Goal: Task Accomplishment & Management: Complete application form

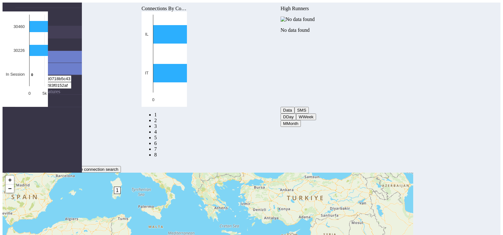
click at [58, 99] on nav "Connectivity Management Home Connections List Map 3b7a3a263d0bdd0718b5c433758d1…" at bounding box center [42, 120] width 79 height 235
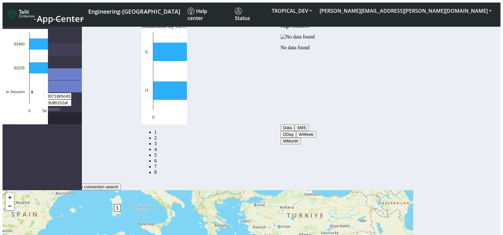
click at [22, 112] on link "eUICCs" at bounding box center [48, 118] width 67 height 12
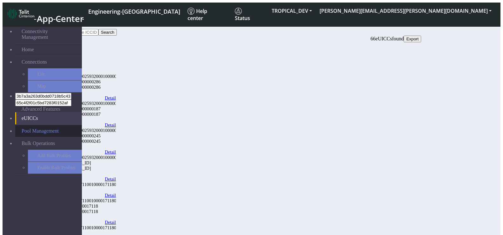
click at [30, 125] on link "Pool Management" at bounding box center [48, 131] width 67 height 12
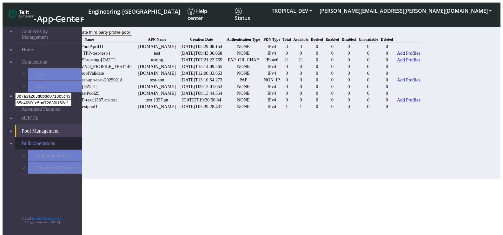
click at [30, 137] on link "Bulk Operations" at bounding box center [48, 143] width 67 height 12
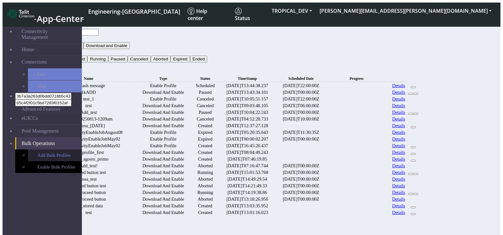
click at [36, 149] on link "Add Bulk Profiles" at bounding box center [55, 155] width 54 height 12
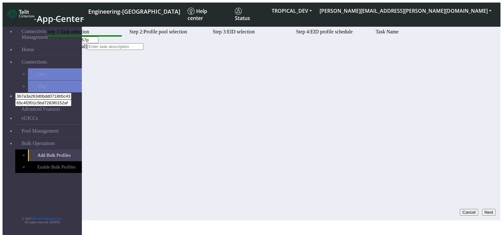
click at [143, 50] on input at bounding box center [115, 46] width 56 height 7
click at [98, 43] on input "TEST_20250813-0157p" at bounding box center [70, 39] width 56 height 7
click at [484, 208] on button "Next" at bounding box center [489, 211] width 14 height 7
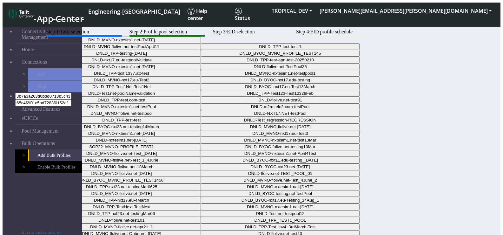
click at [201, 43] on button "DNLD_MVNO-nxtesim1.net-April4" at bounding box center [121, 39] width 159 height 7
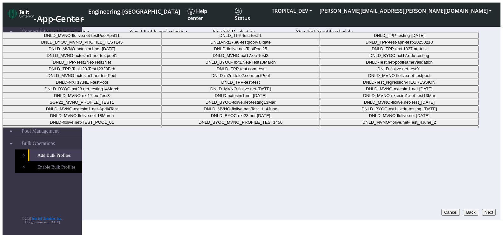
click at [242, 45] on Pool15817b8a-2484-4bd8-adff-04ebf73b5813-dropdown "DNLD-nxt17.eu-testpoolValidate" at bounding box center [240, 42] width 159 height 7
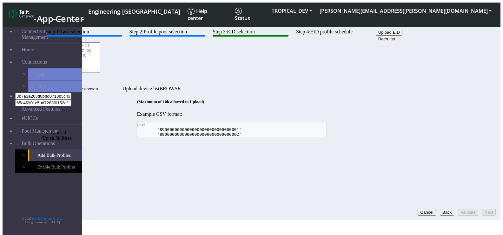
click at [376, 36] on button "Upload EID" at bounding box center [389, 32] width 27 height 7
click at [122, 85] on input "Upload device list" at bounding box center [82, 88] width 80 height 7
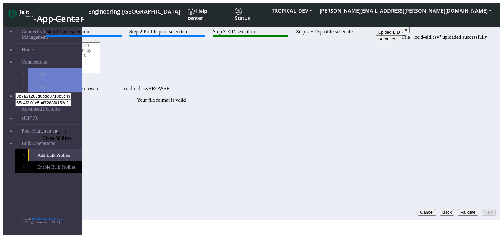
click at [464, 208] on button "Validate" at bounding box center [468, 211] width 20 height 7
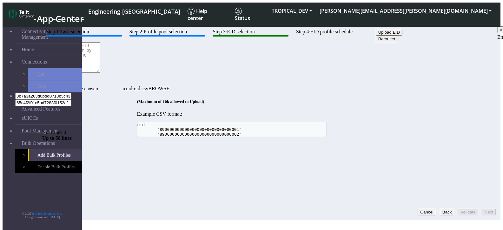
click at [376, 36] on button "Upload EID" at bounding box center [389, 32] width 27 height 7
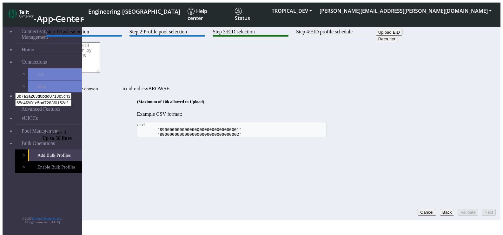
click at [122, 85] on input "iccid-eid.csv" at bounding box center [82, 88] width 80 height 7
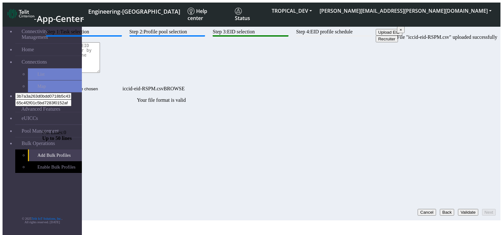
click at [458, 208] on button "Validate" at bounding box center [468, 211] width 20 height 7
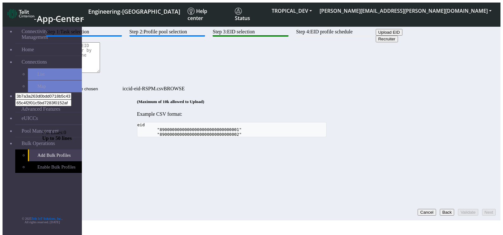
click at [100, 85] on input "iccid-eid-RSPM.csv" at bounding box center [82, 88] width 80 height 7
click at [122, 85] on input "iccid-eid-RSPM.csv" at bounding box center [82, 88] width 80 height 7
click at [421, 101] on div "(Maximum of 10k allowed to Upload) Example CSV format: eid "8900000000000000000…" at bounding box center [231, 118] width 379 height 38
click at [122, 85] on input "iccid-eid-RSPM.csv" at bounding box center [82, 88] width 80 height 7
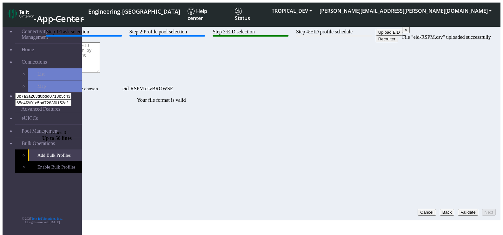
click at [460, 208] on button "Validate" at bounding box center [468, 211] width 20 height 7
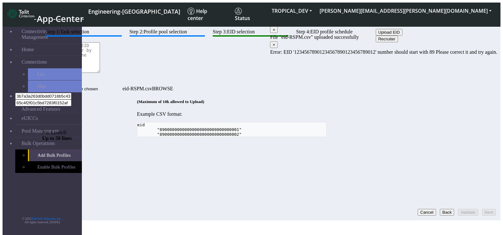
click at [215, 125] on pre "eid "89000000000000000000000000000001" "89000000000000000000000000000002"" at bounding box center [231, 129] width 189 height 15
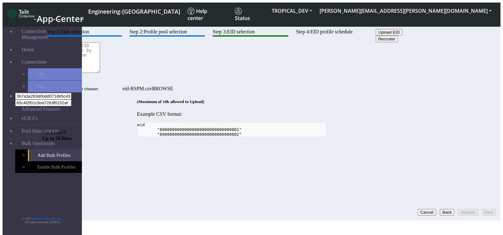
click at [122, 85] on input "eid-RSPM.csv" at bounding box center [82, 88] width 80 height 7
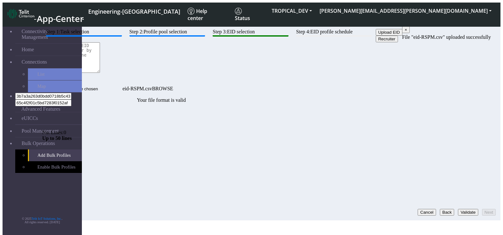
click at [458, 208] on button "Validate" at bounding box center [468, 211] width 20 height 7
click at [486, 208] on button "Next" at bounding box center [489, 211] width 14 height 7
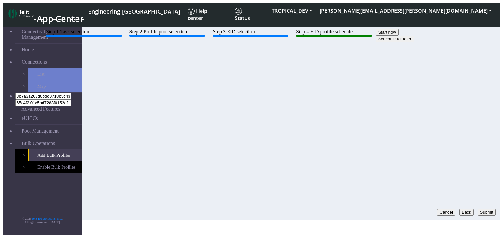
click at [437, 208] on button "Cancel" at bounding box center [446, 211] width 18 height 7
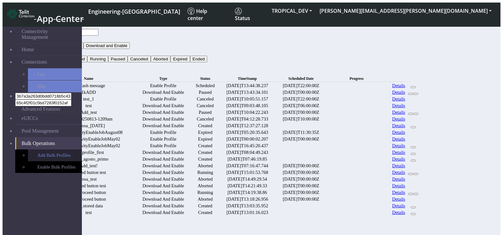
click at [41, 149] on link "Add Bulk Profiles" at bounding box center [55, 155] width 54 height 12
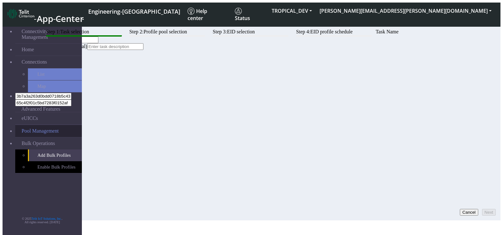
click at [27, 125] on link "Pool Management" at bounding box center [48, 131] width 67 height 12
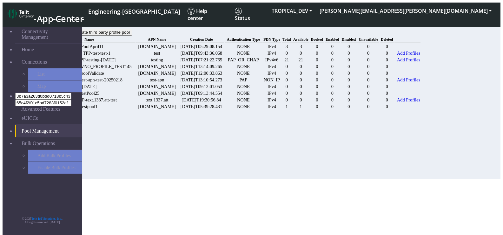
click at [420, 56] on link "Add Profiles" at bounding box center [408, 52] width 23 height 5
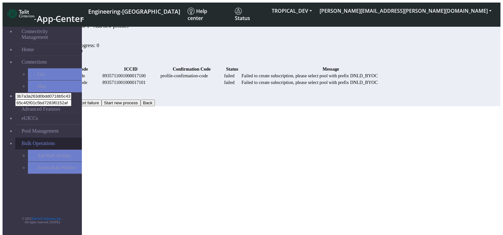
click at [49, 140] on span "Bulk Operations" at bounding box center [38, 143] width 33 height 6
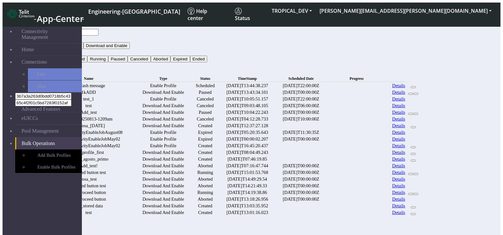
click at [405, 83] on link "Details" at bounding box center [398, 85] width 13 height 5
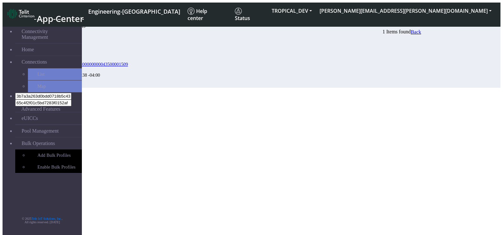
drag, startPoint x: 182, startPoint y: 62, endPoint x: 95, endPoint y: 62, distance: 86.9
click at [99, 62] on div "89033023428100000000043500001509" at bounding box center [85, 64] width 61 height 6
click at [93, 62] on div "89033023428100000000043500001509" at bounding box center [85, 64] width 61 height 6
drag, startPoint x: 97, startPoint y: 63, endPoint x: 111, endPoint y: 63, distance: 13.3
click at [111, 63] on div "89033023428100000000043500001509" at bounding box center [85, 64] width 61 height 6
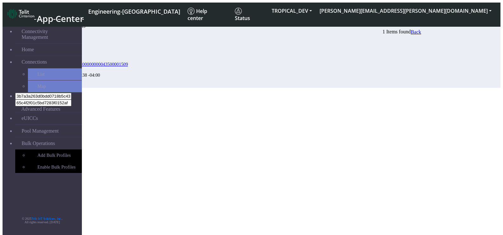
copy link "89033"
click at [33, 140] on span "Bulk Operations" at bounding box center [38, 143] width 33 height 6
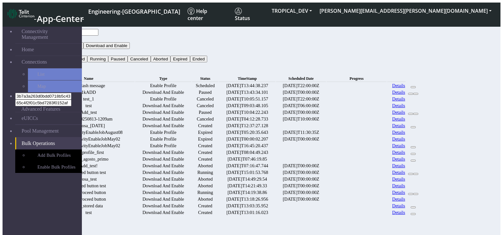
click at [405, 115] on link "Details" at bounding box center [398, 111] width 13 height 5
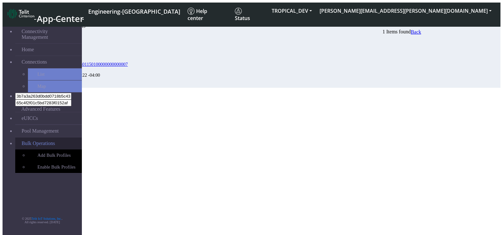
click at [30, 140] on span "Bulk Operations" at bounding box center [38, 143] width 33 height 6
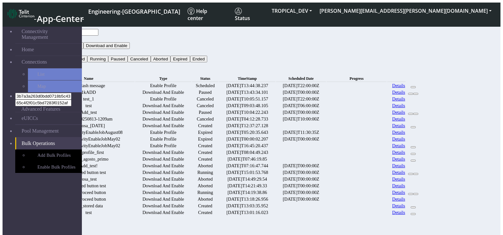
click at [405, 95] on link "Details" at bounding box center [398, 91] width 13 height 5
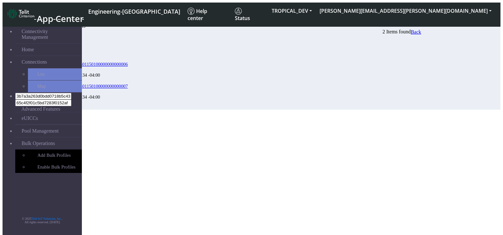
drag, startPoint x: 96, startPoint y: 64, endPoint x: 83, endPoint y: 64, distance: 13.0
click at [83, 64] on div "Bulk Activity Details 2 Items found Back EIDs Status Timestamp 8903302410340115…" at bounding box center [231, 66] width 379 height 86
click at [89, 63] on div "89033024103401150100000000000006" at bounding box center [85, 64] width 61 height 6
click at [33, 140] on span "Bulk Operations" at bounding box center [38, 143] width 33 height 6
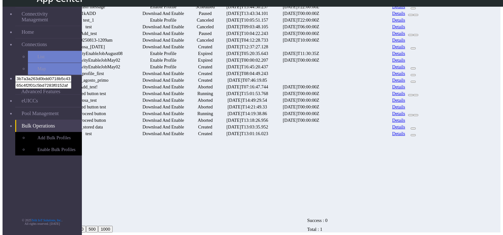
scroll to position [204, 0]
click at [405, 116] on link "Details" at bounding box center [398, 113] width 13 height 5
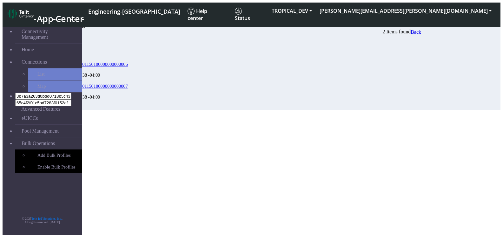
drag, startPoint x: 94, startPoint y: 63, endPoint x: 113, endPoint y: 64, distance: 19.4
click at [113, 64] on div "89033024103401150100000000000006" at bounding box center [85, 64] width 61 height 6
click at [166, 109] on div "EIDs Status Timestamp 89033024103401150100000000000006 Ready 2025-08-05 14:19:3…" at bounding box center [231, 72] width 379 height 75
drag, startPoint x: 97, startPoint y: 64, endPoint x: 110, endPoint y: 65, distance: 13.3
click at [110, 65] on div "89033024103401150100000000000006" at bounding box center [85, 64] width 61 height 6
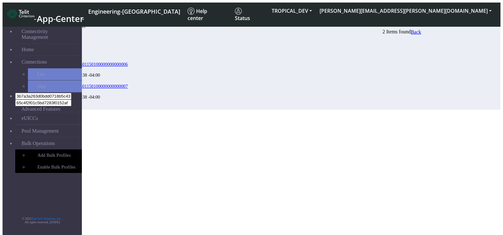
copy link "89033"
